Goal: Transaction & Acquisition: Purchase product/service

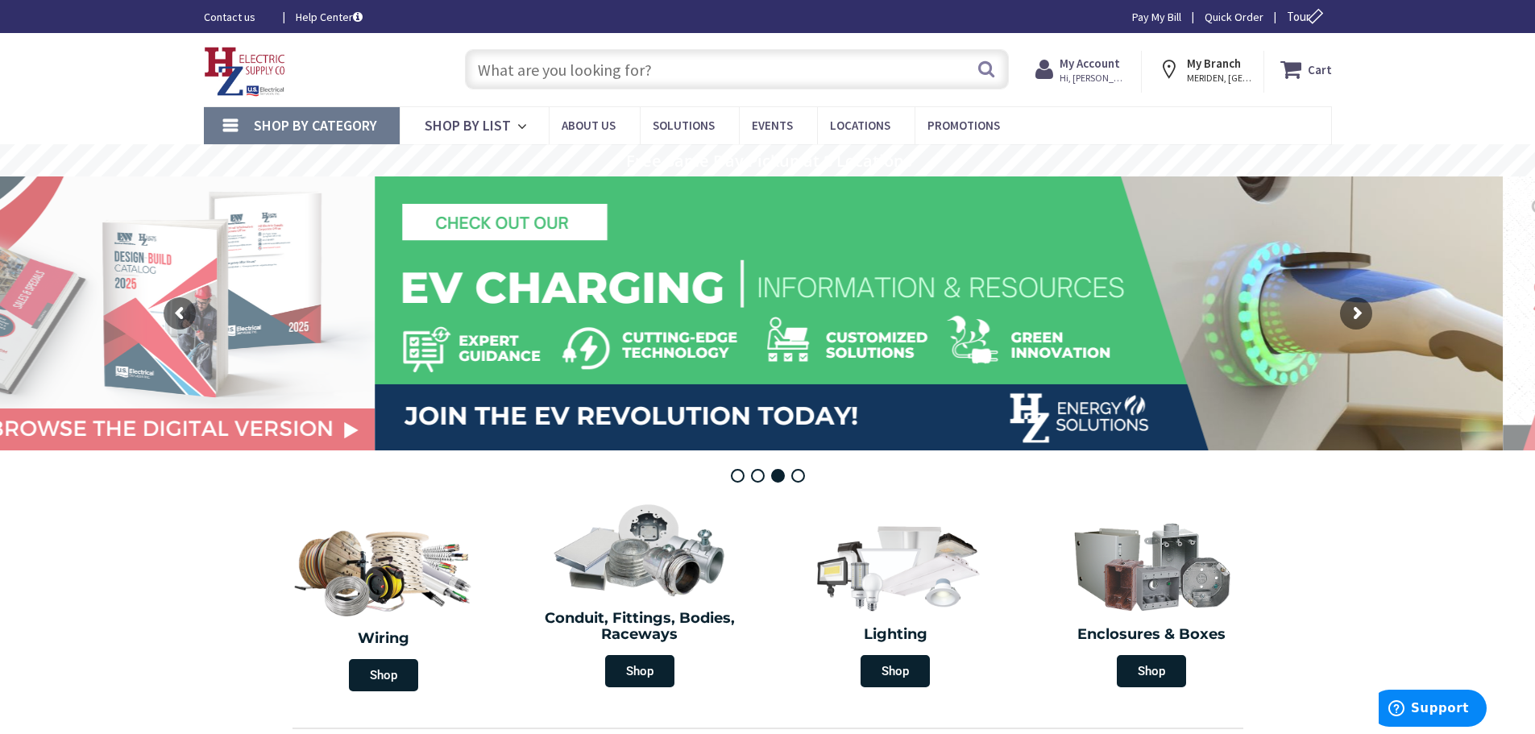
click at [590, 57] on input "text" at bounding box center [737, 69] width 544 height 40
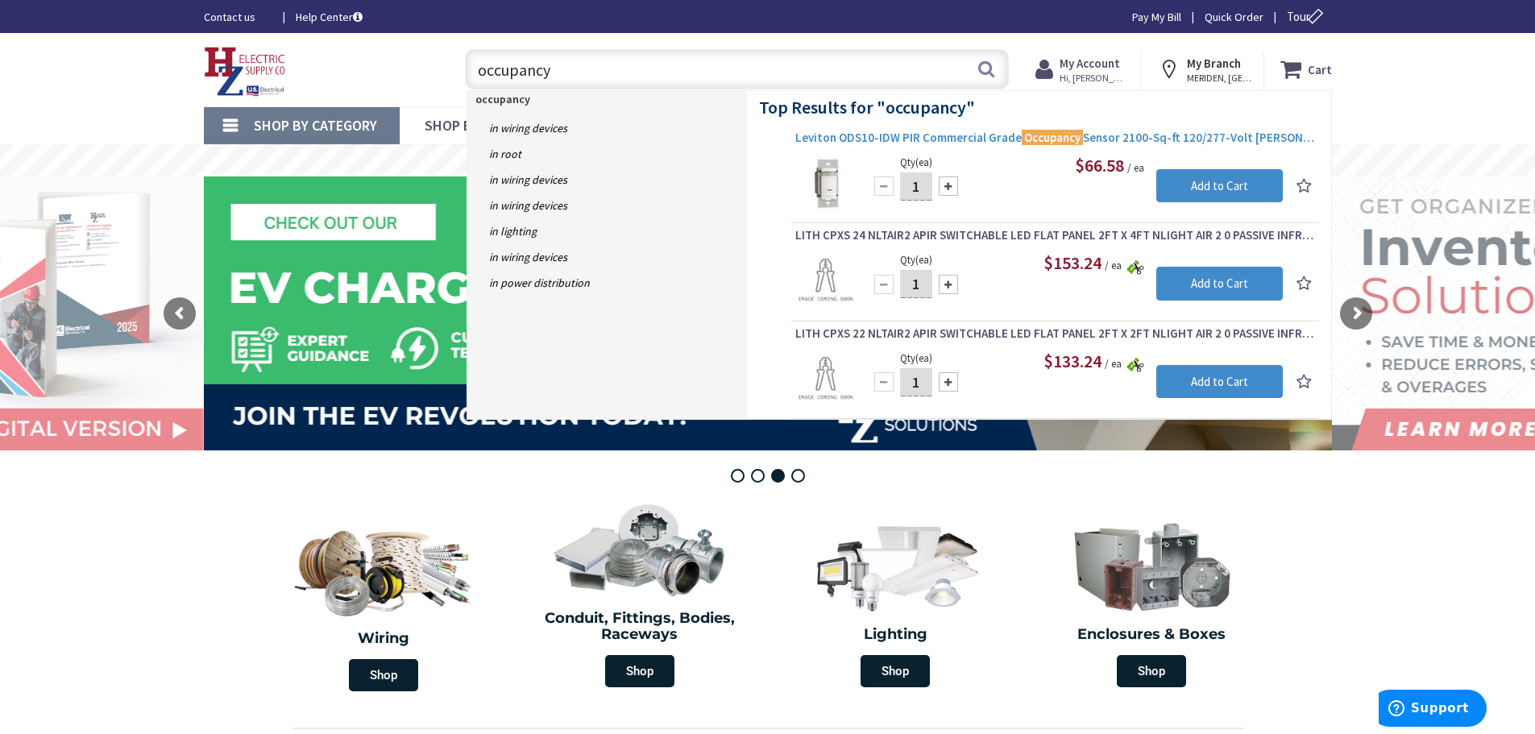
type input "occupancy"
click at [960, 132] on span "Leviton ODS10-IDW PIR Commercial Grade Occupancy Sensor 2100-Sq-ft 120/277-Volt…" at bounding box center [1055, 138] width 520 height 16
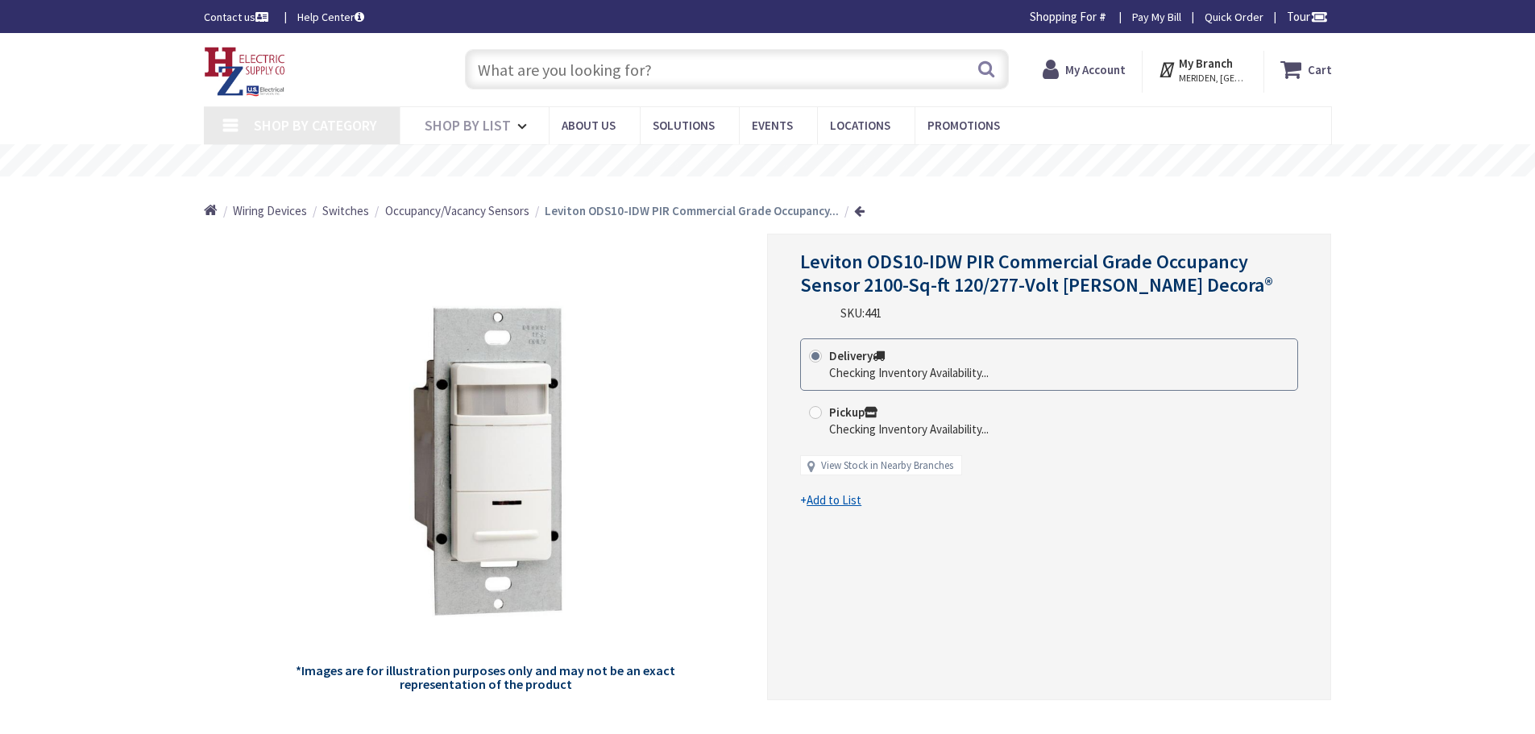
type input "[GEOGRAPHIC_DATA], [GEOGRAPHIC_DATA], [GEOGRAPHIC_DATA]"
click at [1125, 64] on strong "My Account" at bounding box center [1095, 69] width 60 height 15
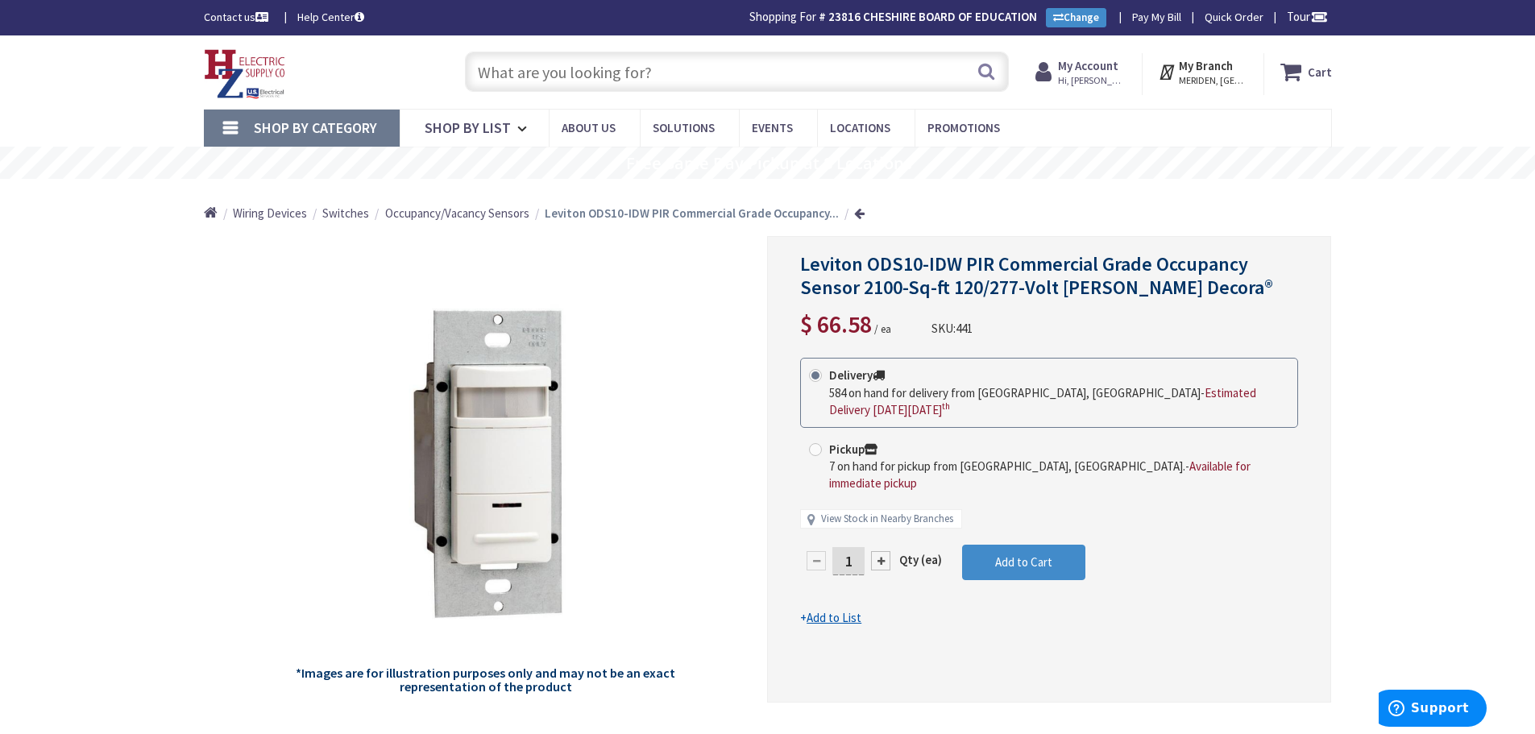
click at [434, 217] on span "Occupancy/Vacancy Sensors" at bounding box center [457, 212] width 144 height 15
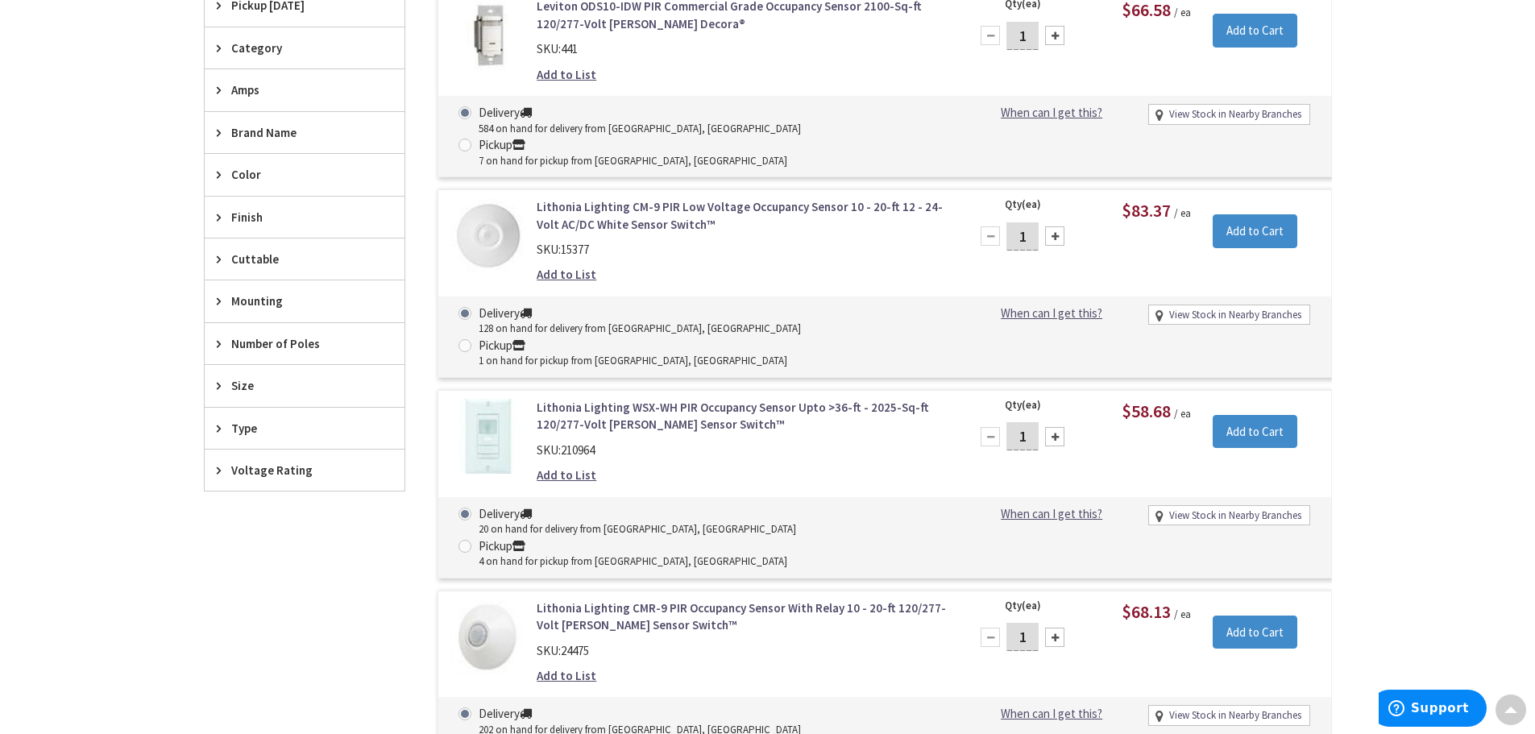
scroll to position [486, 0]
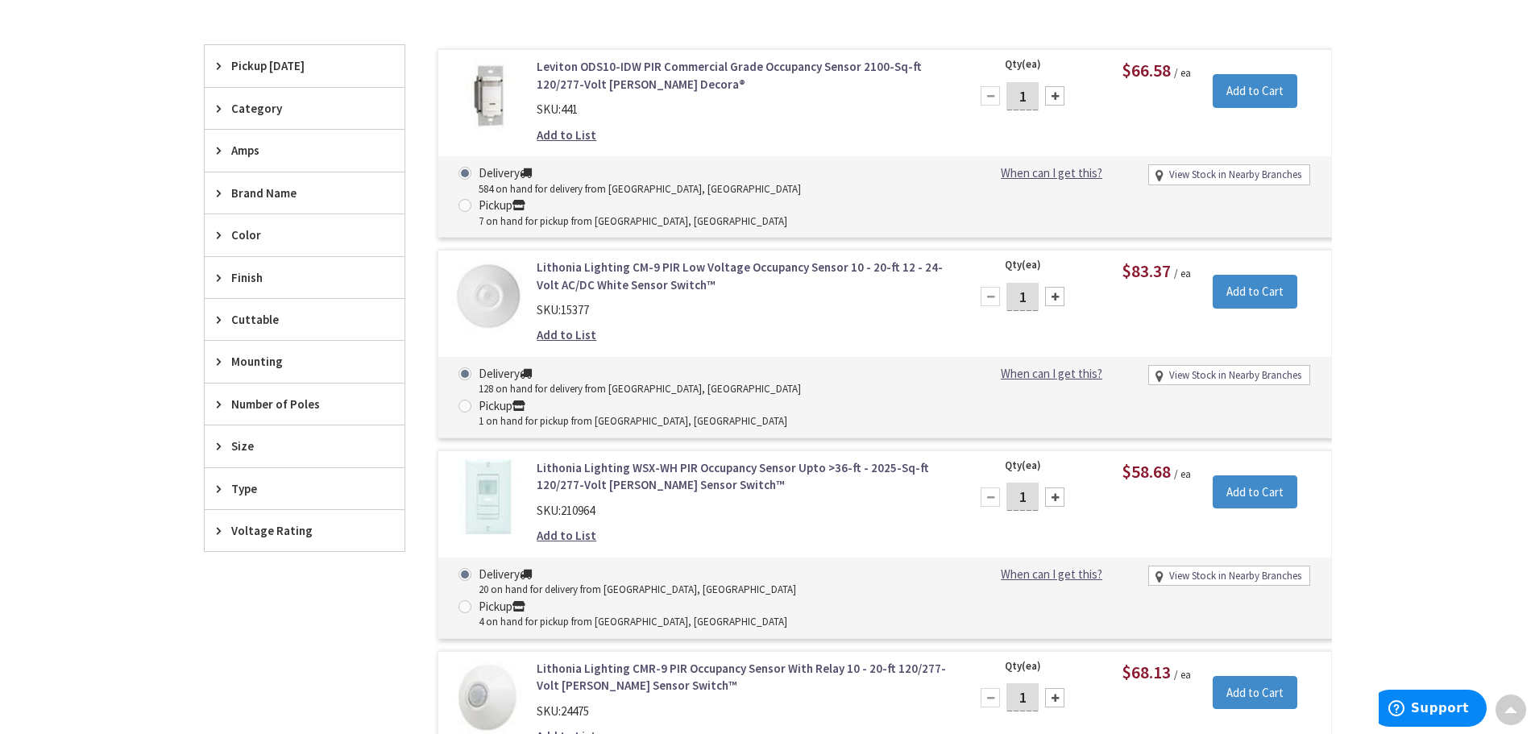
click at [213, 114] on div "Category" at bounding box center [305, 108] width 200 height 41
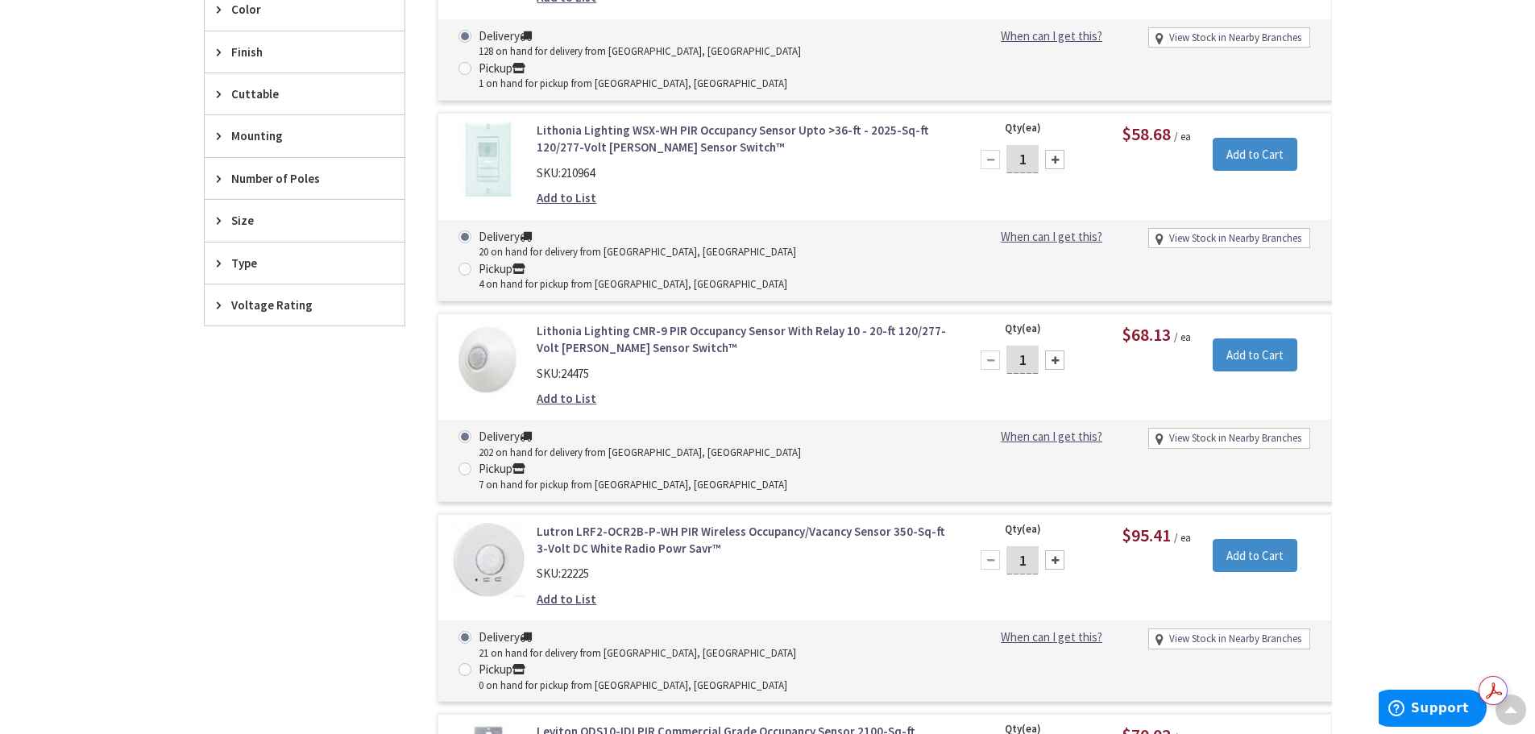
scroll to position [808, 0]
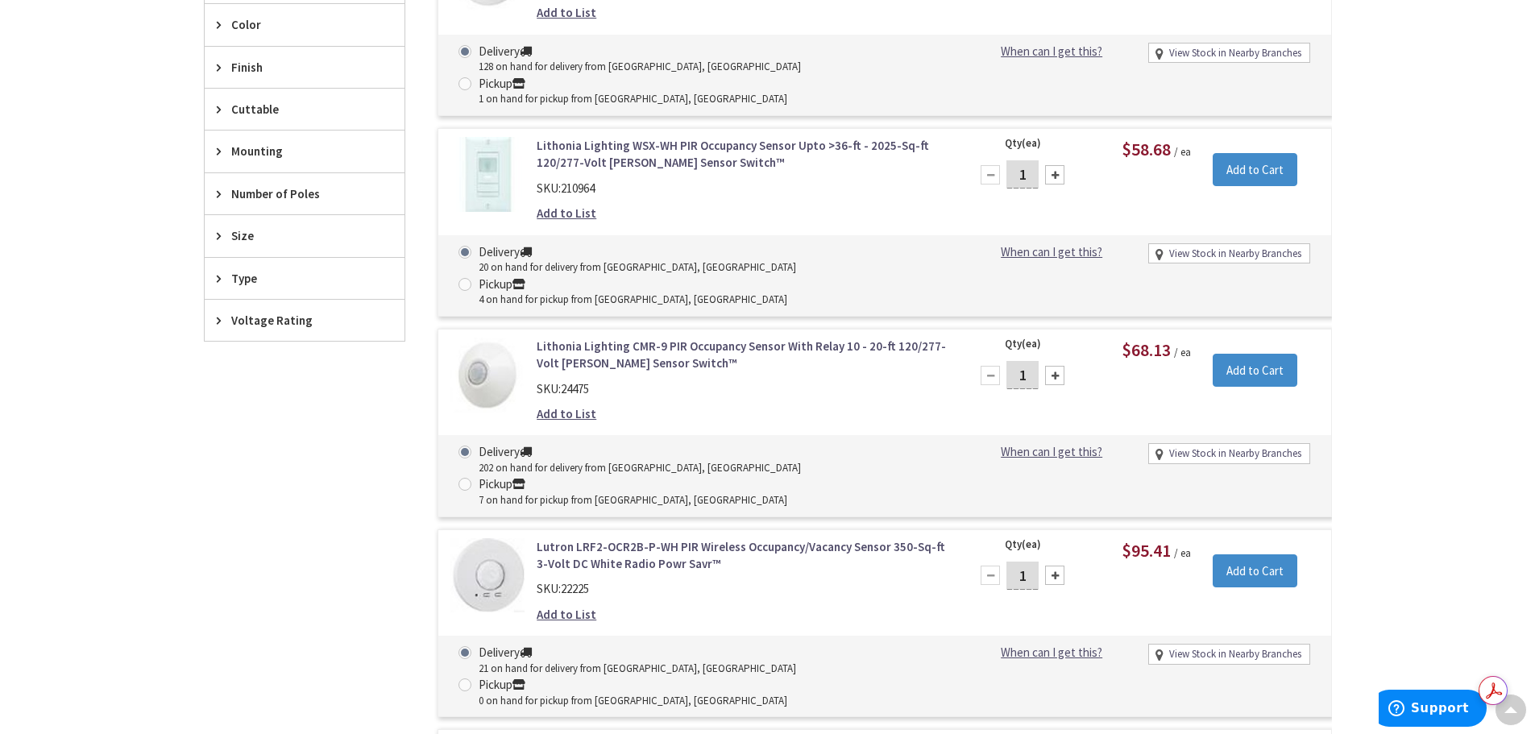
click at [211, 277] on div "Type" at bounding box center [305, 278] width 200 height 41
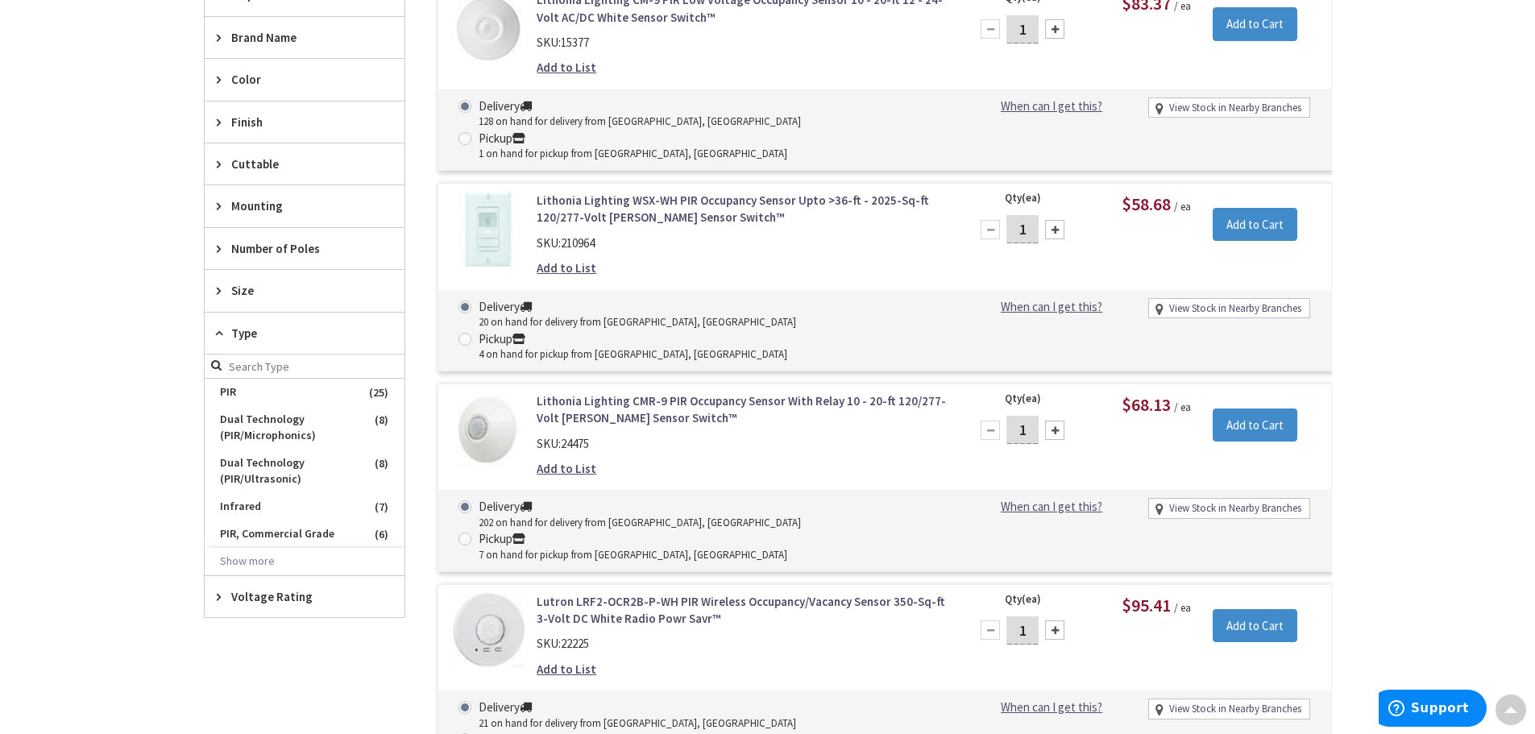
scroll to position [727, 0]
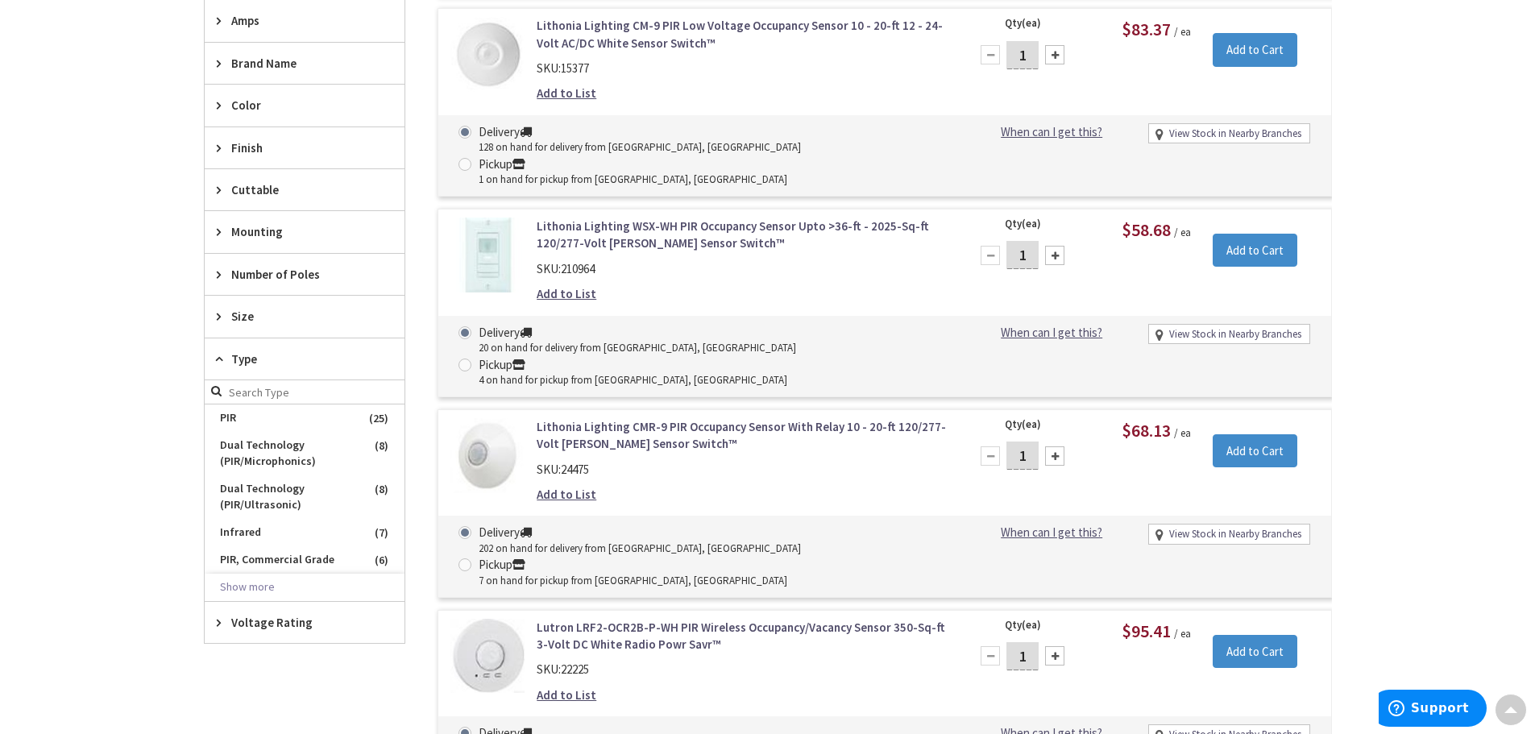
click at [219, 67] on icon at bounding box center [223, 63] width 12 height 12
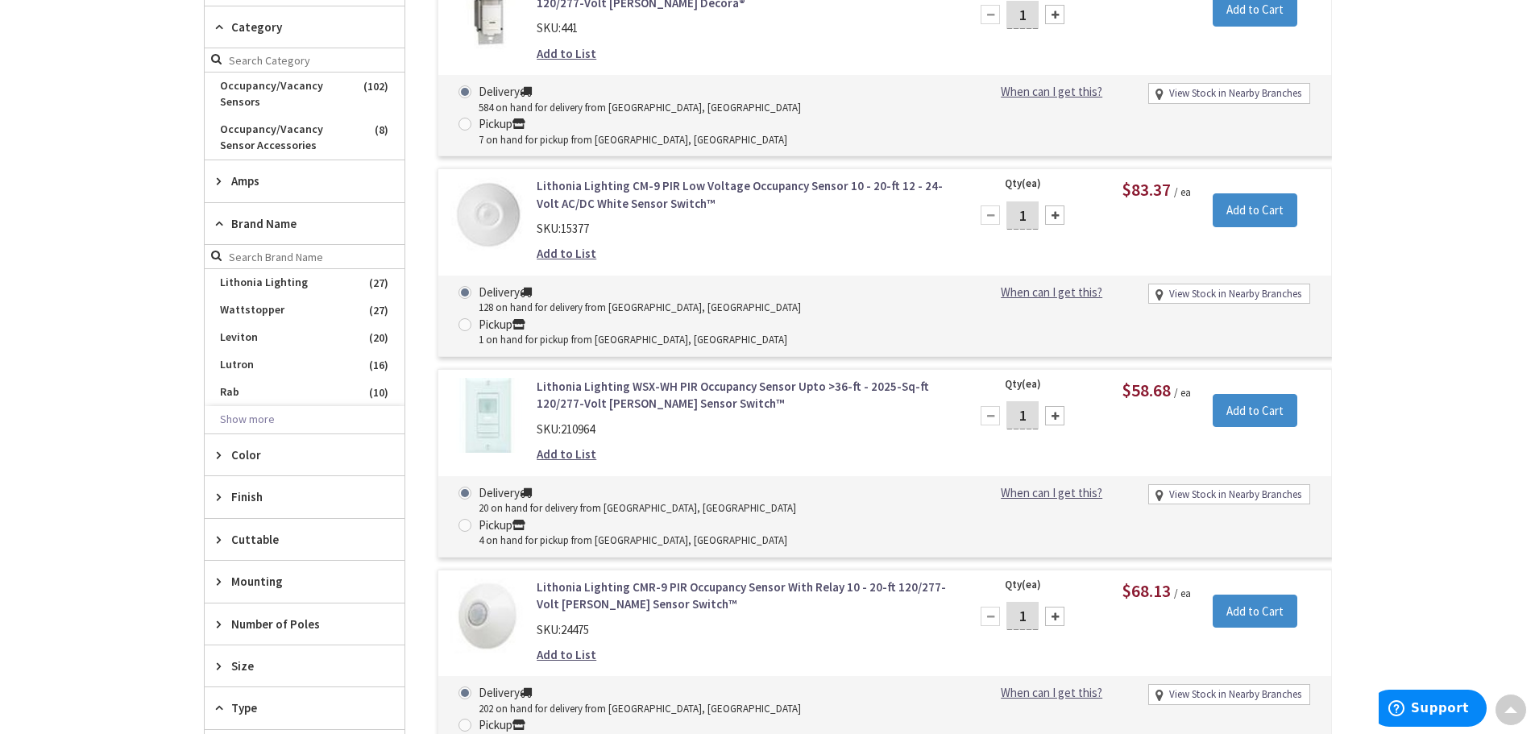
scroll to position [566, 0]
click at [217, 181] on icon at bounding box center [223, 182] width 12 height 12
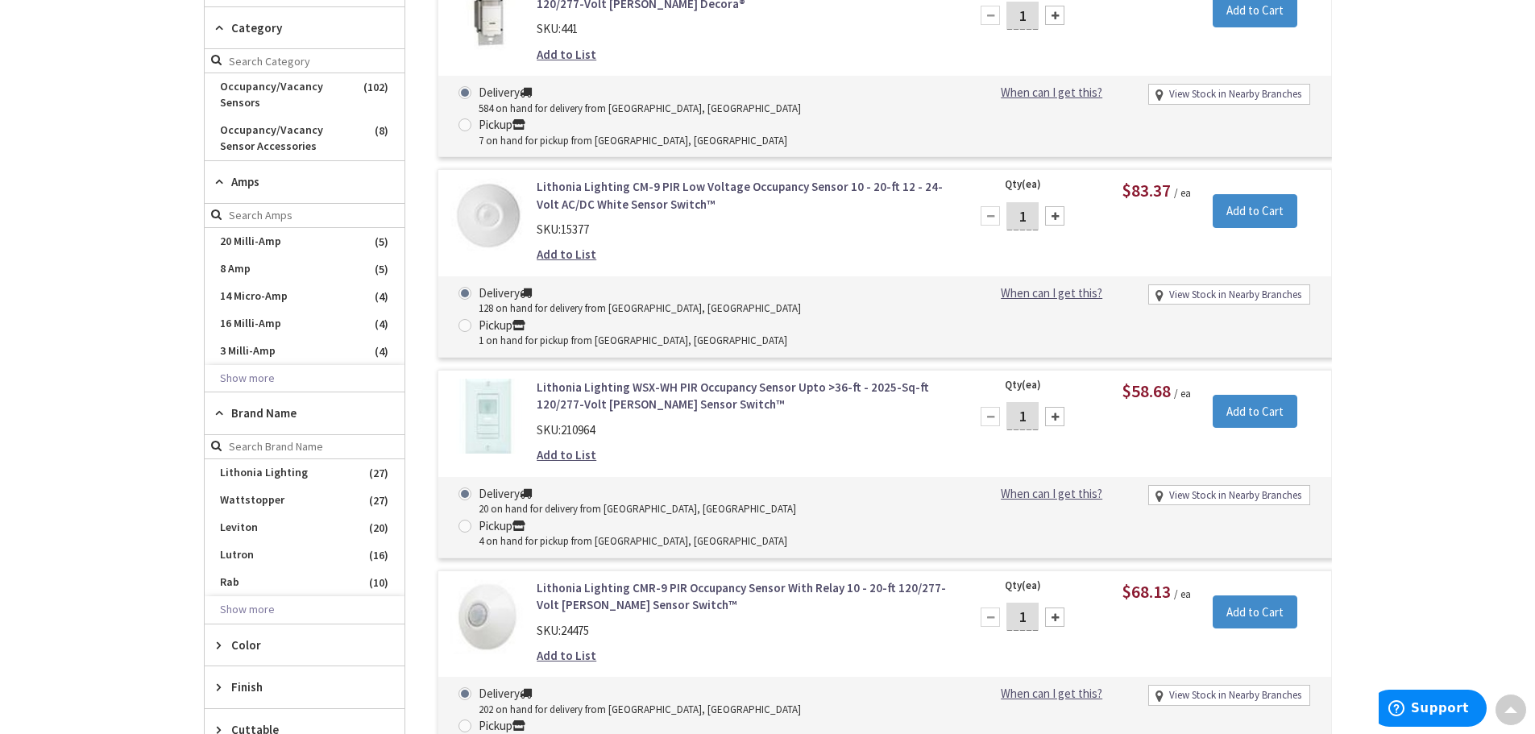
click at [217, 183] on icon at bounding box center [223, 182] width 12 height 12
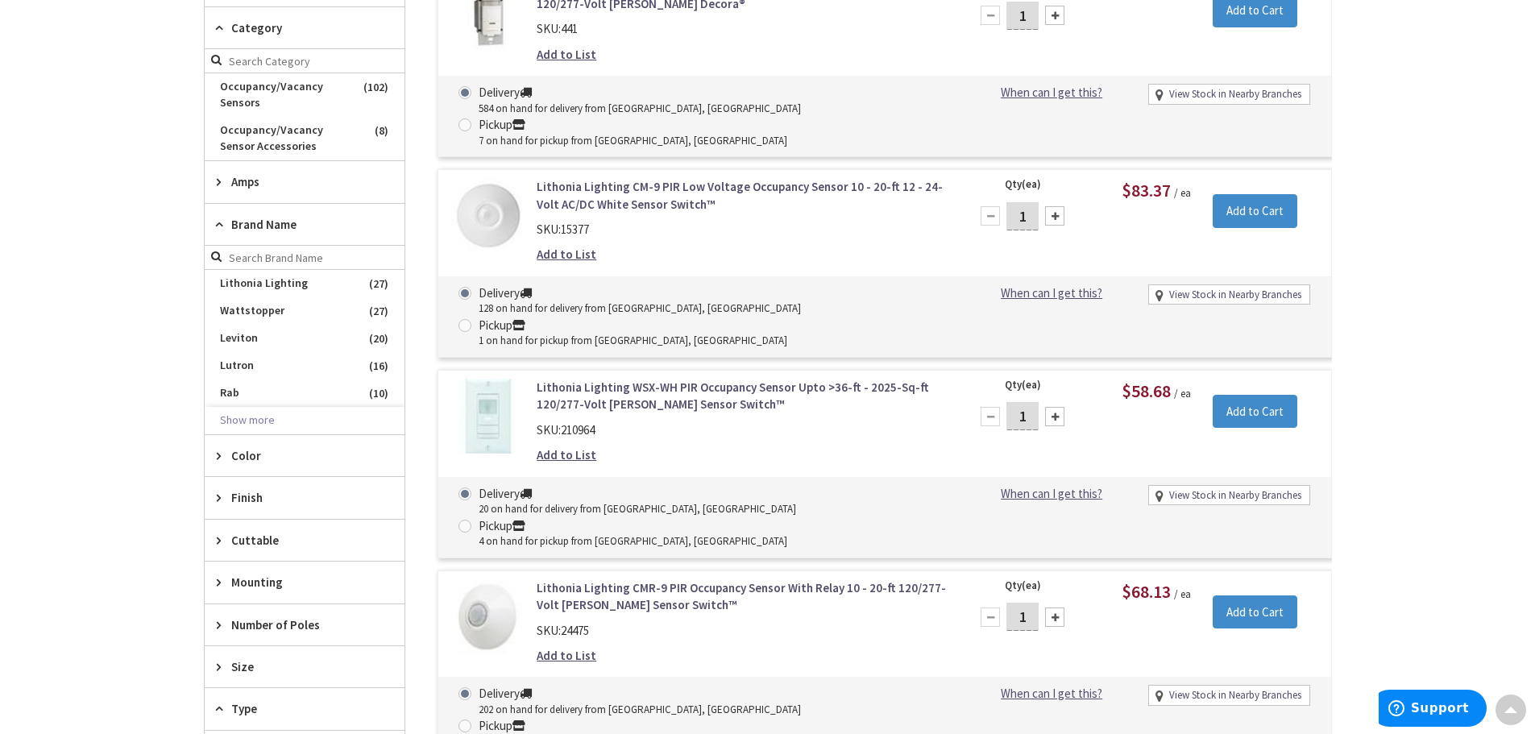
click at [218, 220] on icon at bounding box center [223, 224] width 12 height 12
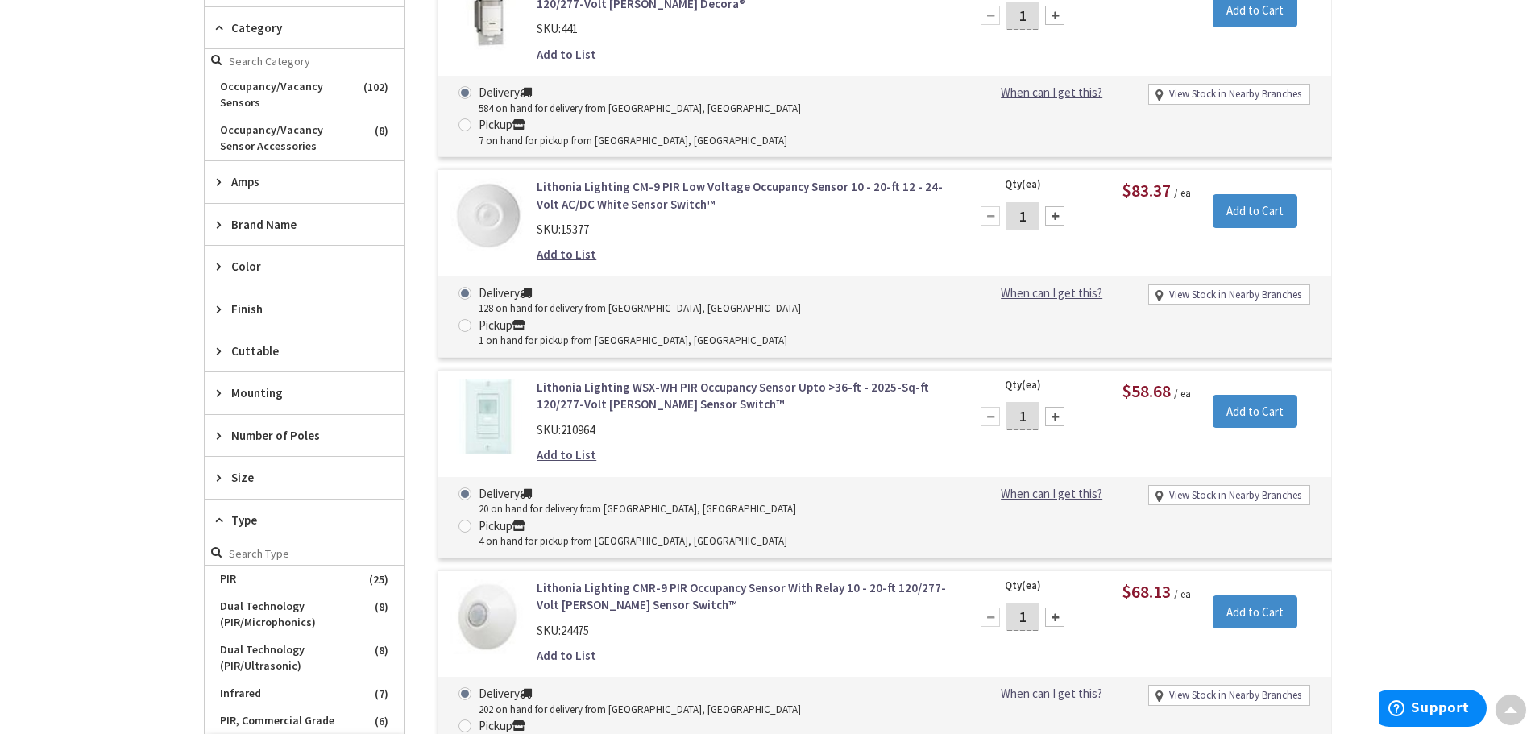
click at [218, 220] on icon at bounding box center [223, 224] width 12 height 12
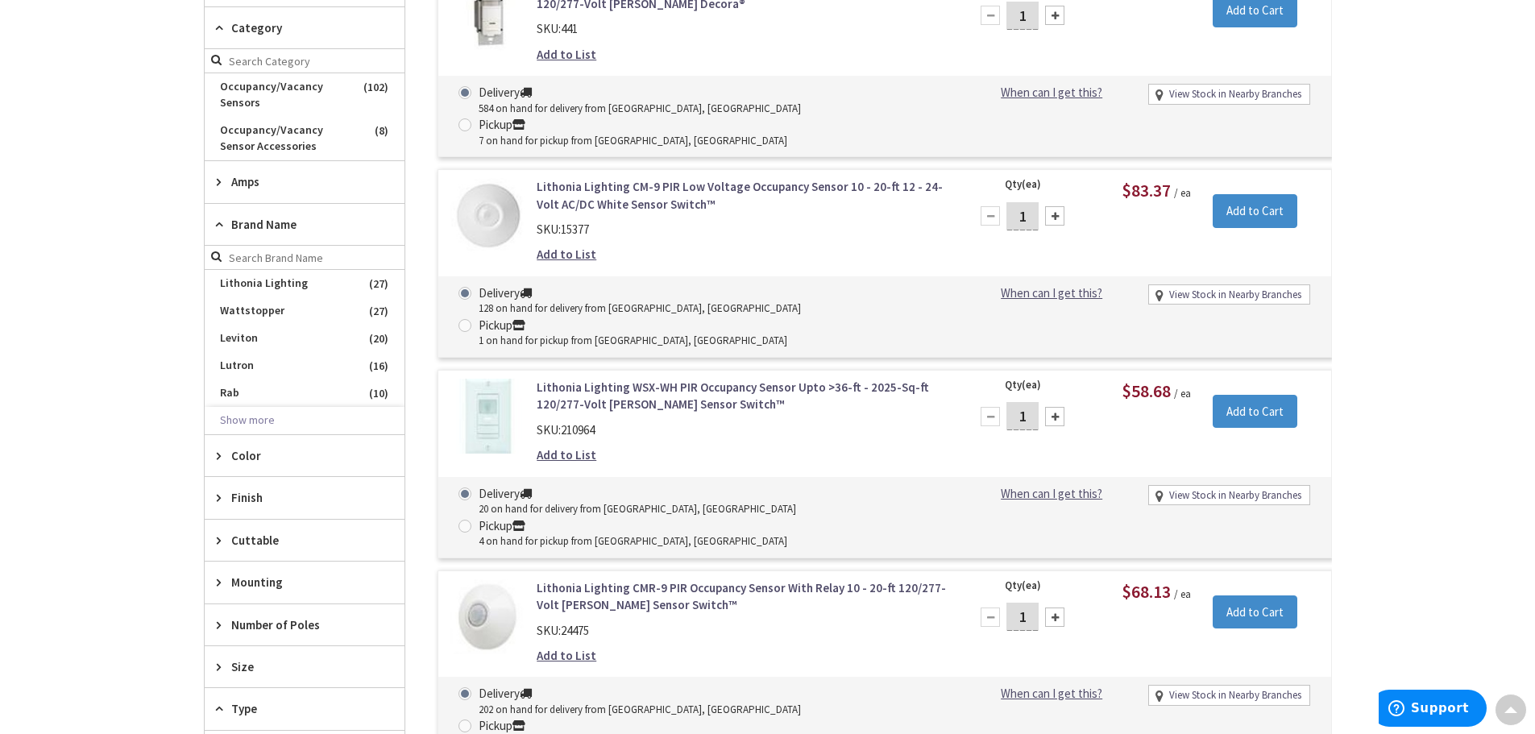
click at [218, 220] on icon at bounding box center [223, 224] width 12 height 12
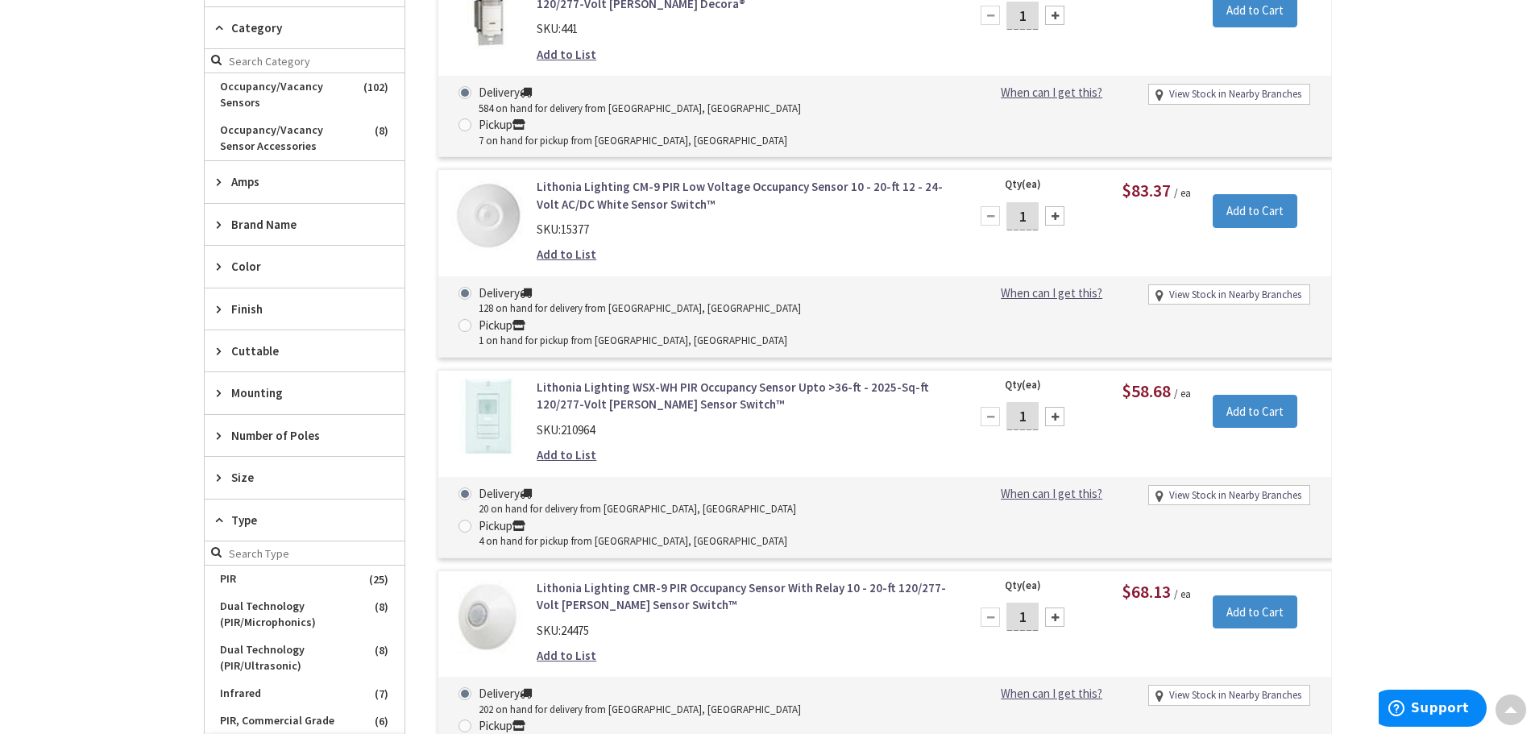
click at [222, 271] on icon at bounding box center [223, 266] width 12 height 12
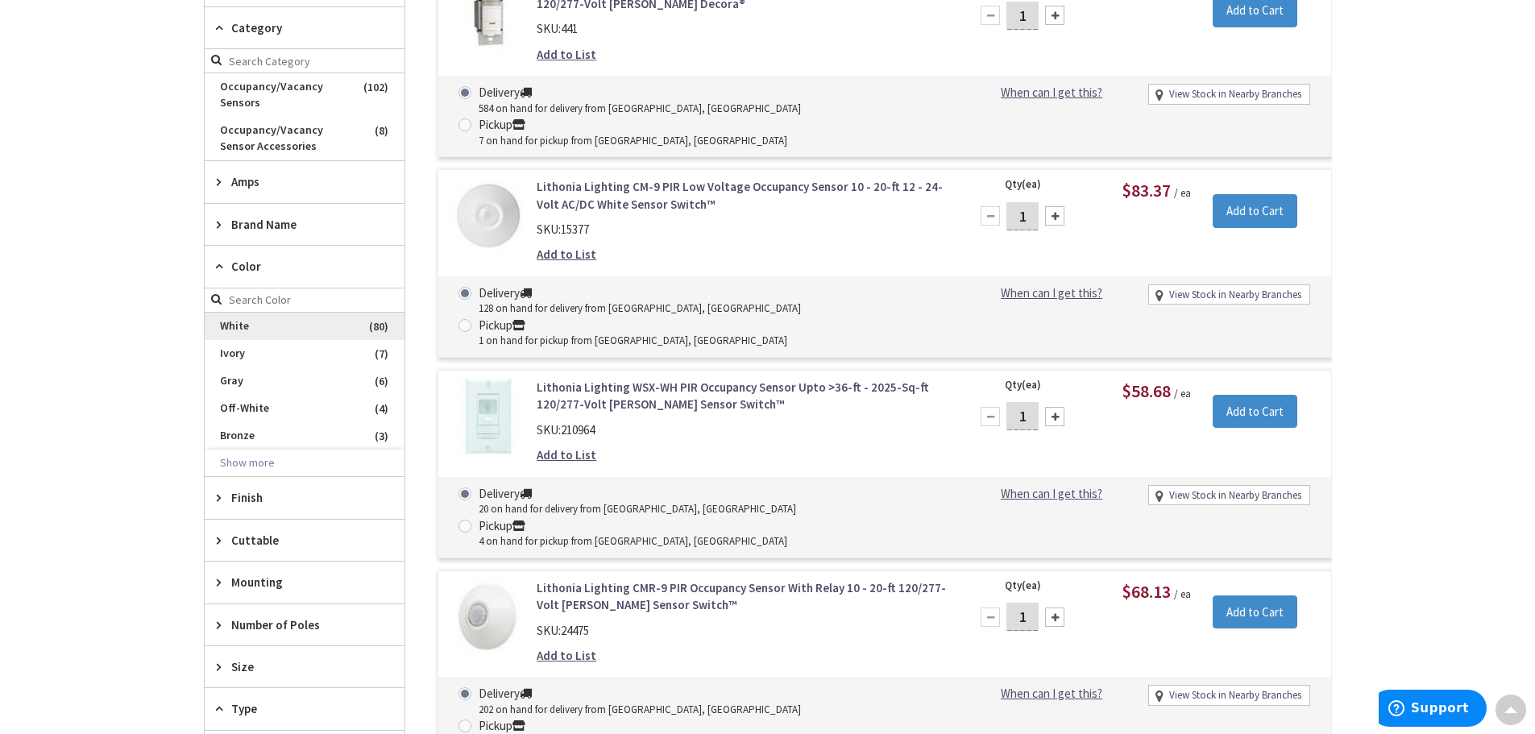
click at [244, 330] on span "White" at bounding box center [305, 326] width 200 height 27
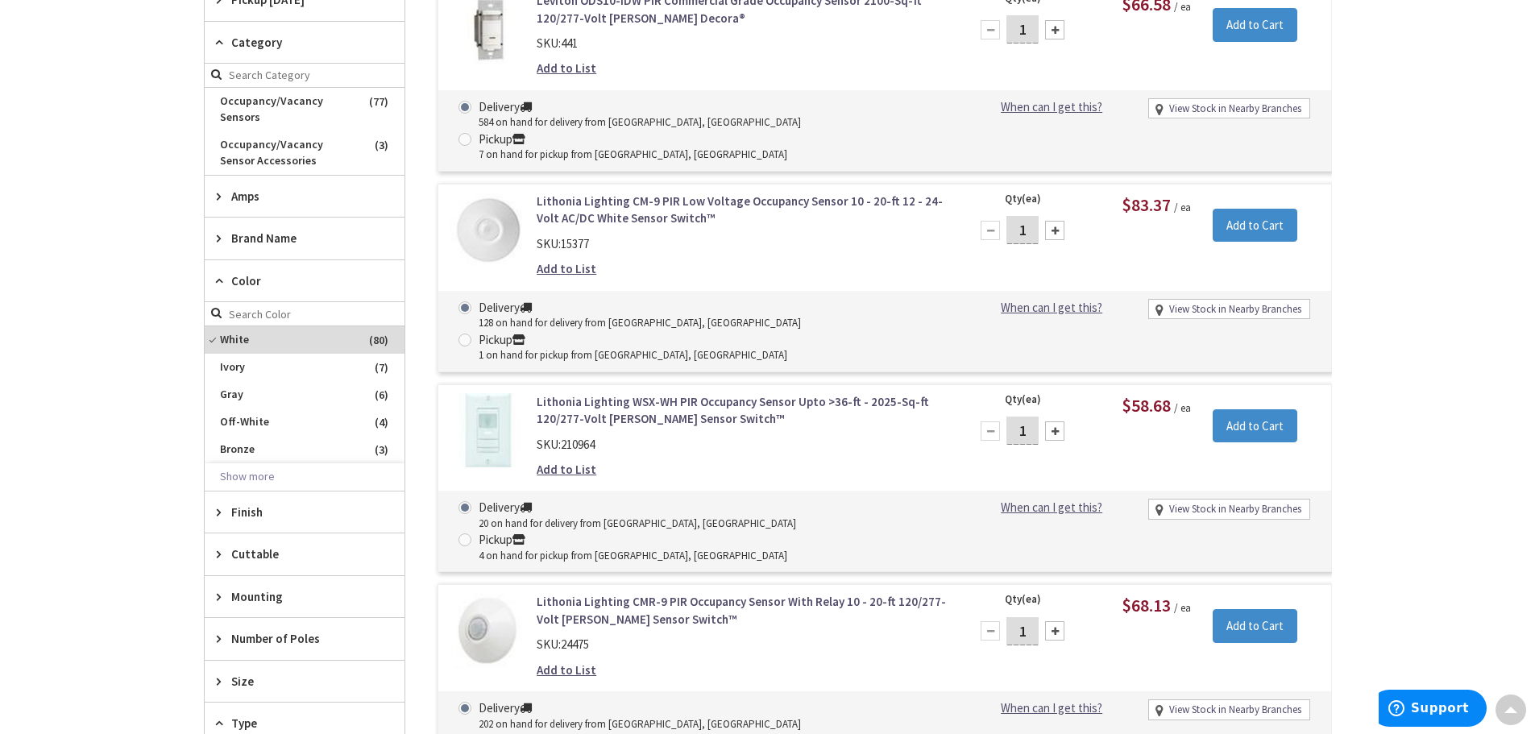
scroll to position [581, 0]
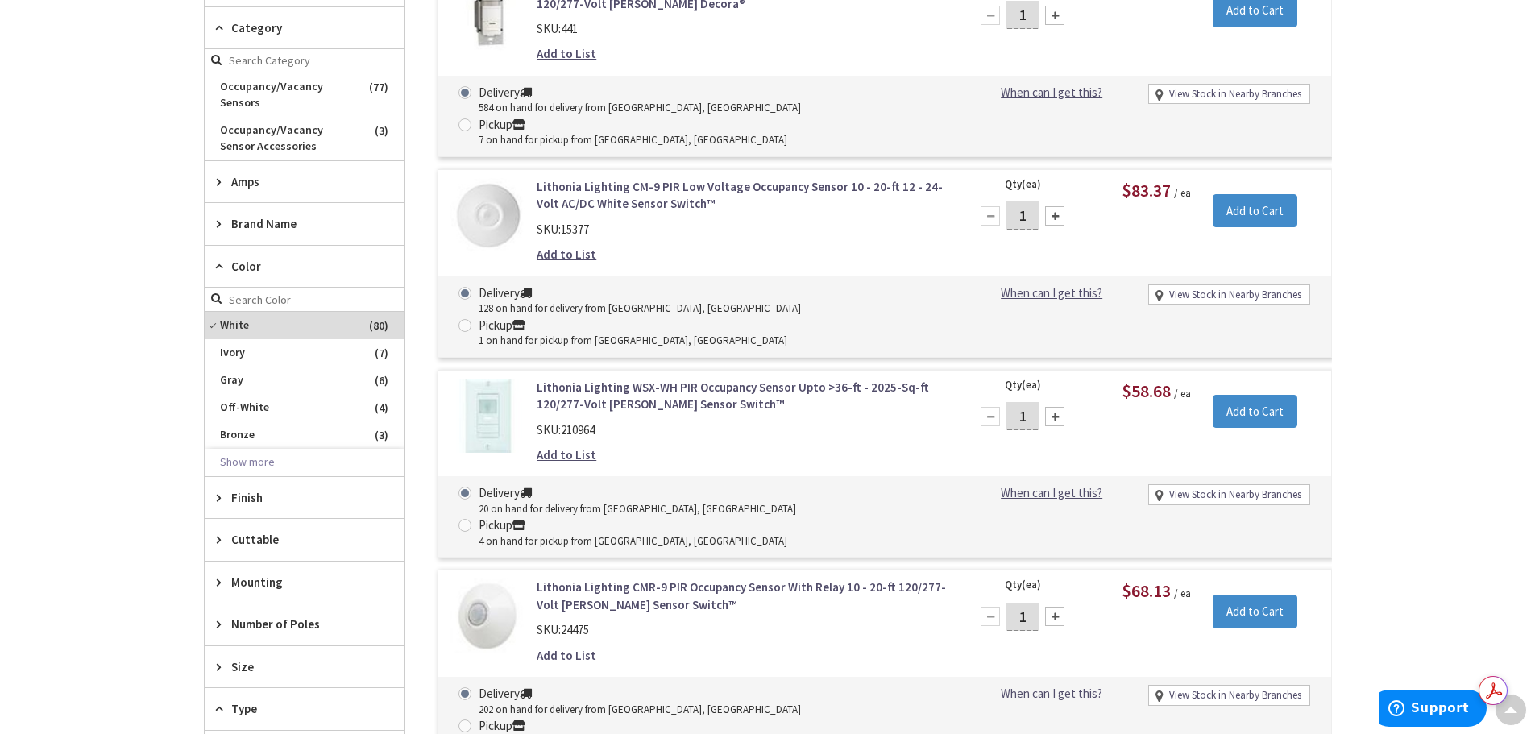
click at [212, 497] on div "Finish" at bounding box center [305, 497] width 200 height 41
click at [217, 496] on icon at bounding box center [223, 497] width 12 height 12
click at [217, 269] on icon at bounding box center [223, 266] width 12 height 12
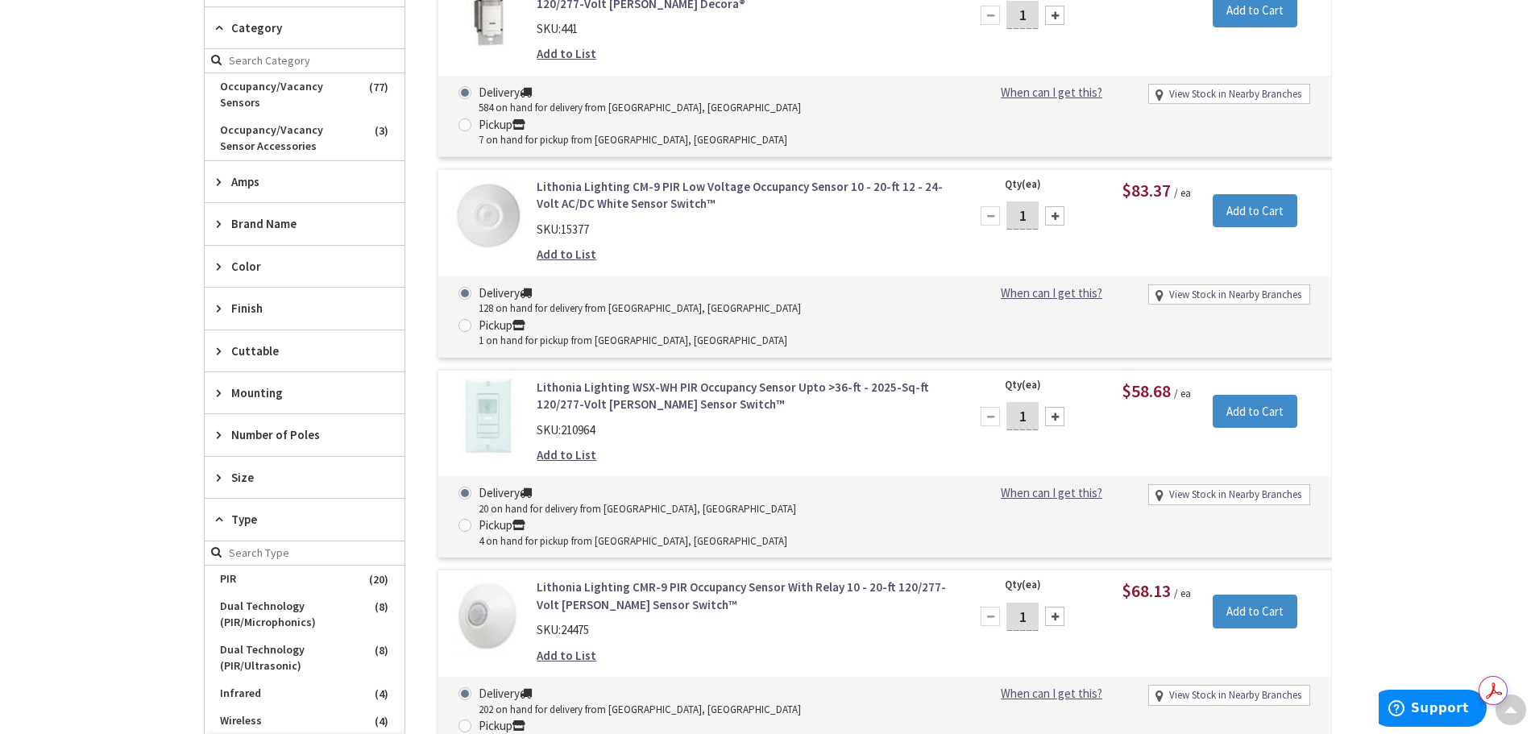
click at [214, 390] on div "Mounting" at bounding box center [305, 392] width 200 height 41
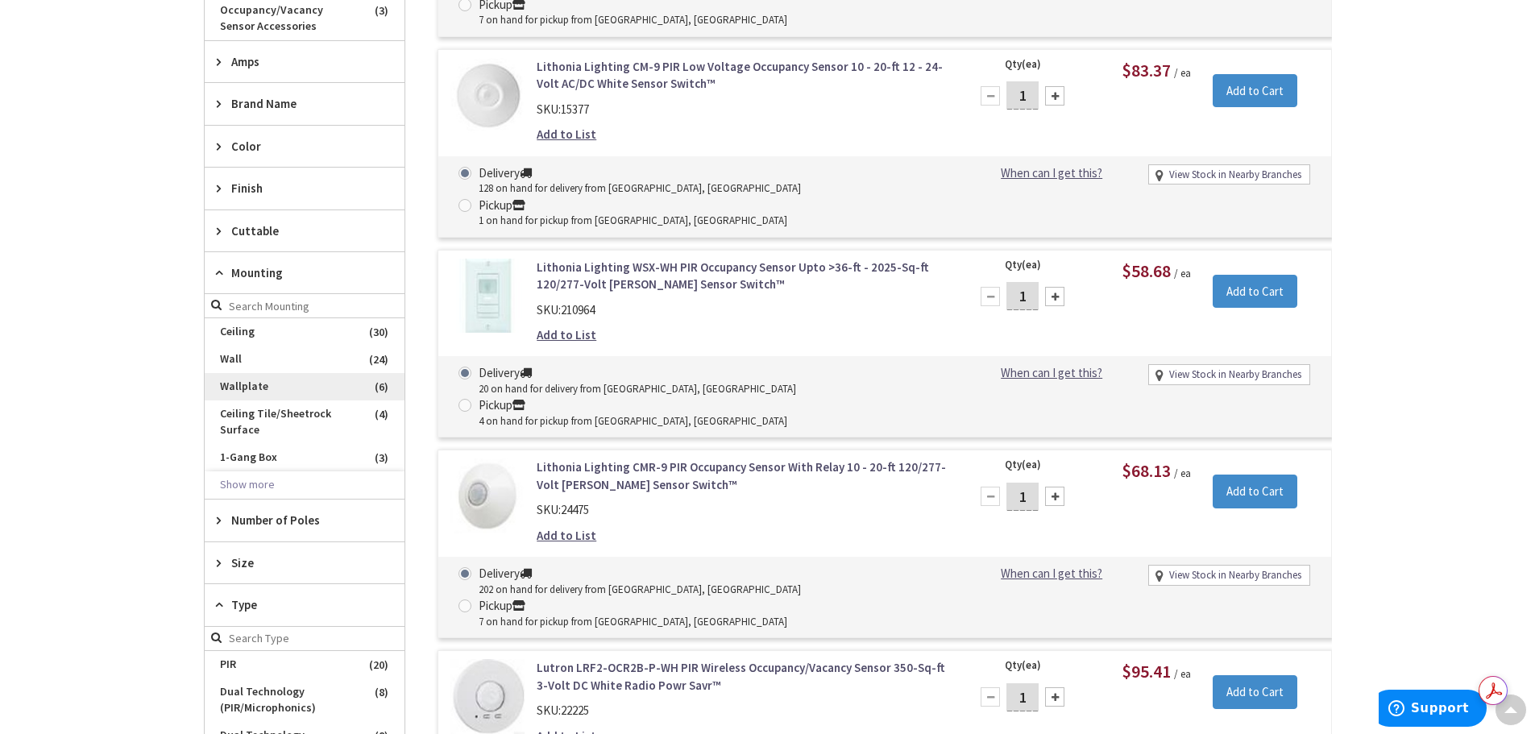
scroll to position [742, 0]
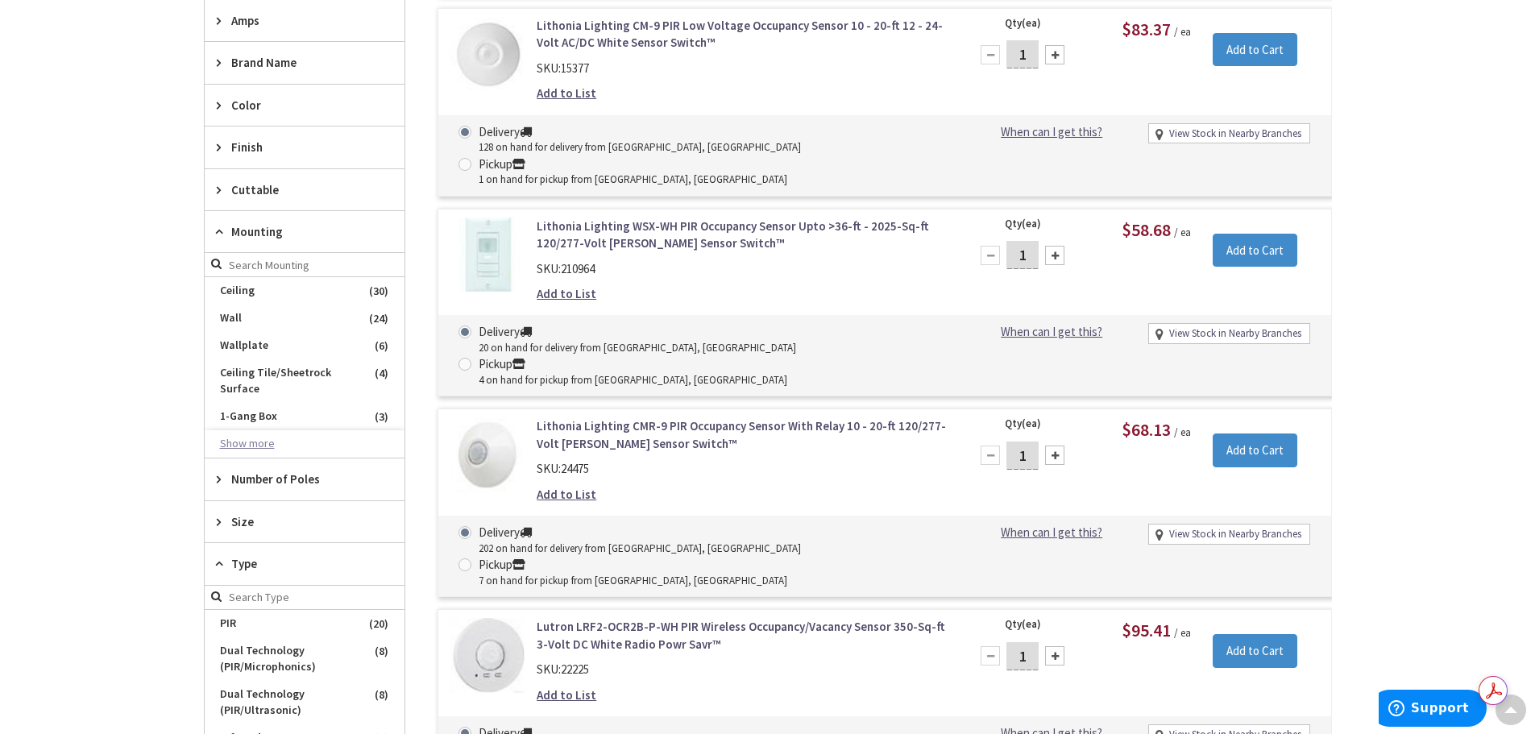
click at [256, 441] on button "Show more" at bounding box center [305, 443] width 200 height 27
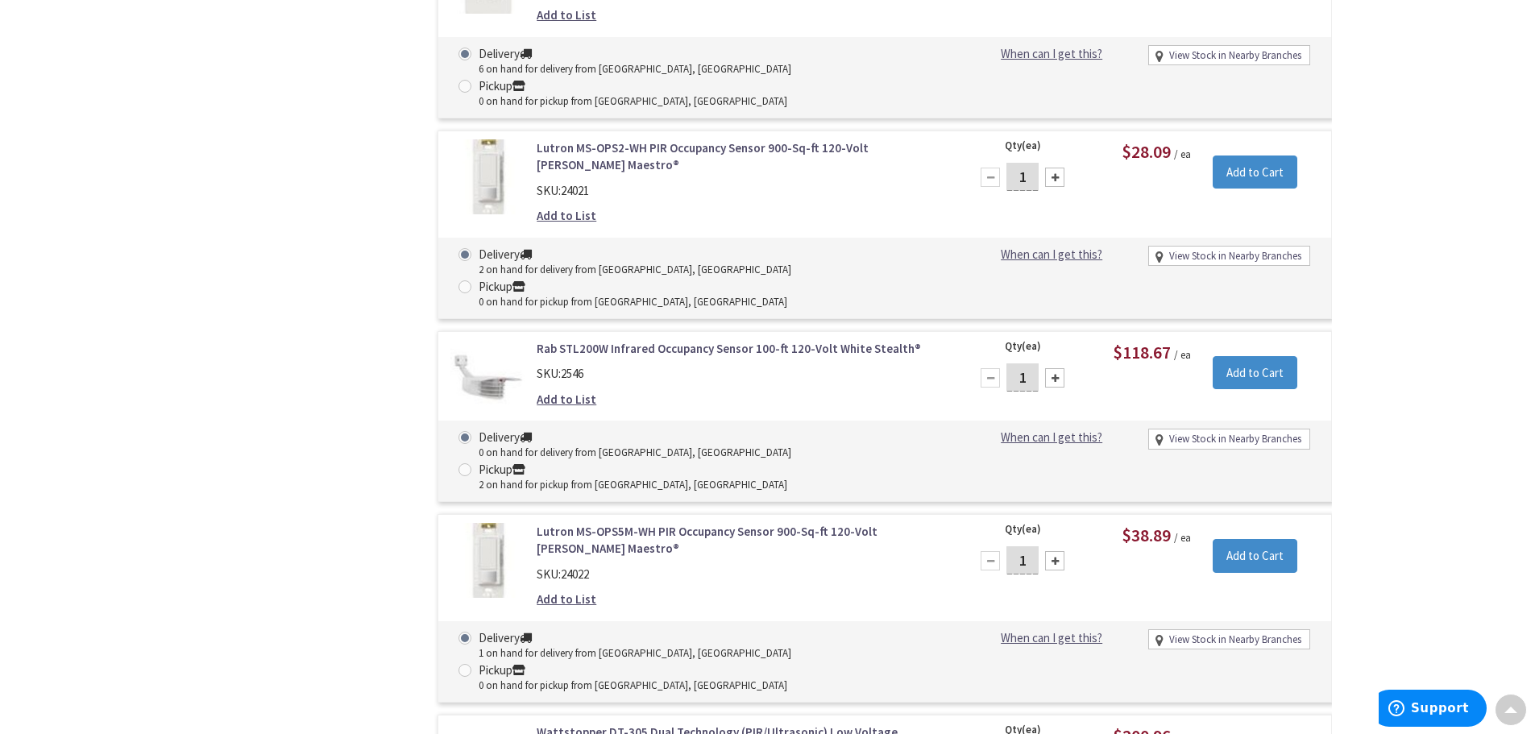
scroll to position [4528, 0]
